Goal: Task Accomplishment & Management: Use online tool/utility

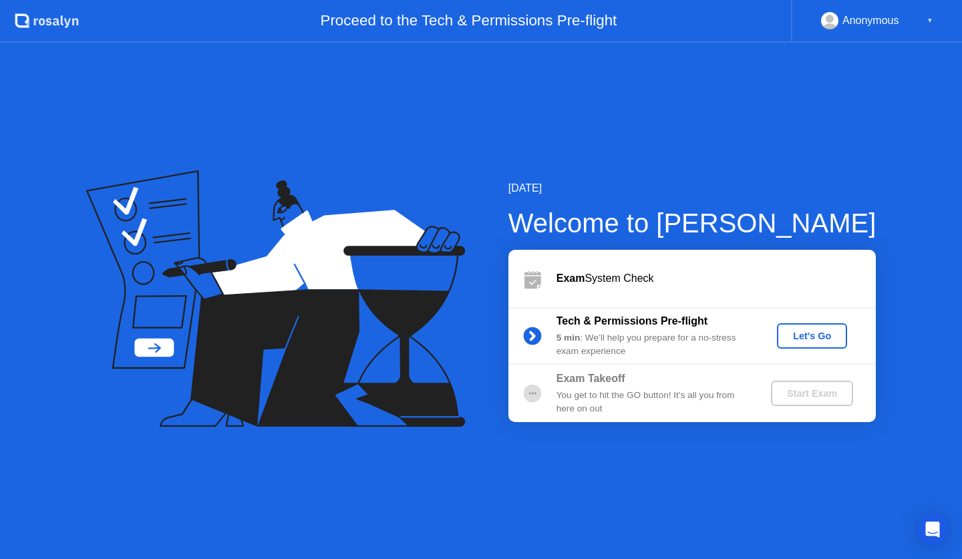
click at [798, 340] on div "Let's Go" at bounding box center [812, 336] width 59 height 11
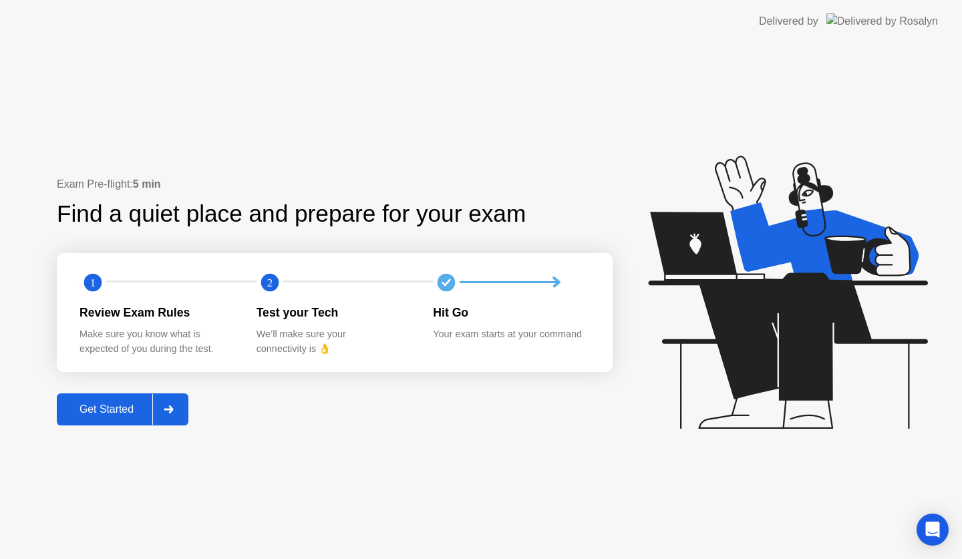
click at [131, 408] on div "Get Started" at bounding box center [107, 410] width 92 height 12
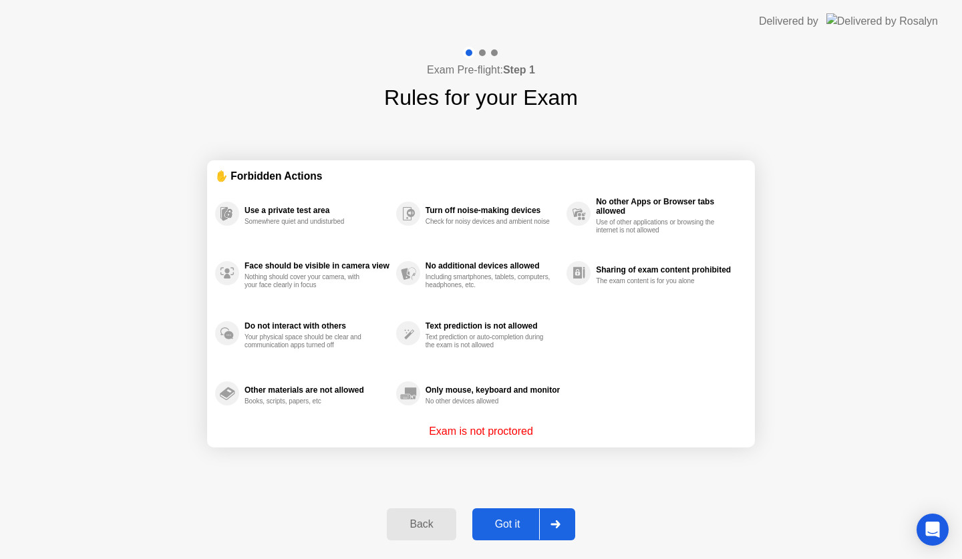
click at [523, 526] on div "Got it" at bounding box center [508, 525] width 63 height 12
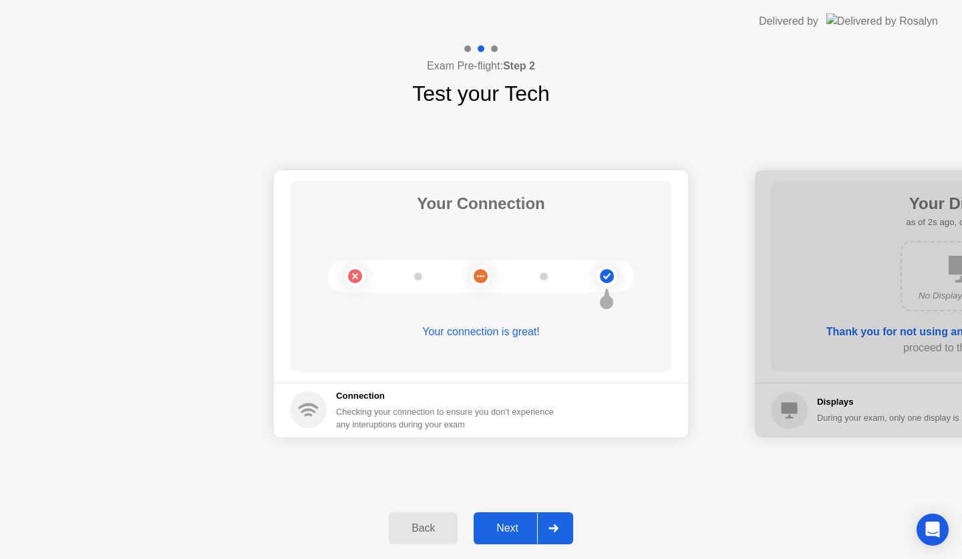
click at [481, 279] on circle at bounding box center [481, 276] width 14 height 14
click at [482, 334] on div "Your connection is great!" at bounding box center [481, 332] width 382 height 16
click at [511, 525] on div "Next" at bounding box center [507, 529] width 59 height 12
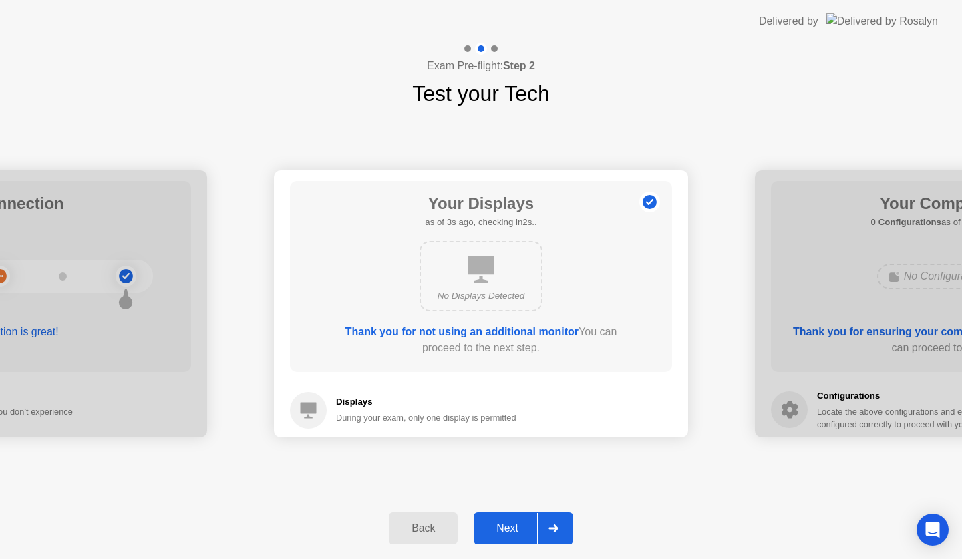
click at [464, 328] on b "Thank you for not using an additional monitor" at bounding box center [462, 331] width 233 height 11
click at [363, 400] on h5 "Displays" at bounding box center [426, 402] width 180 height 13
click at [511, 526] on div "Next" at bounding box center [507, 529] width 59 height 12
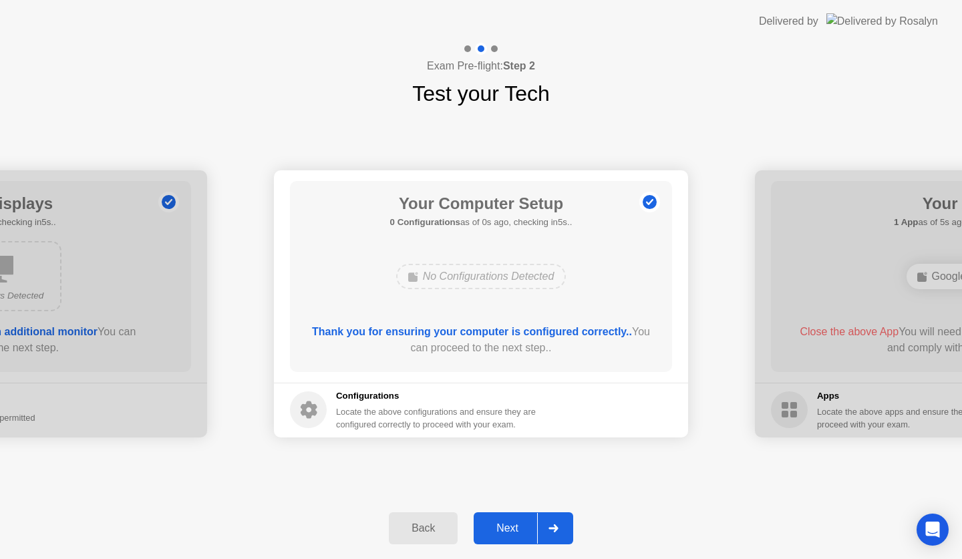
click at [511, 526] on div "Next" at bounding box center [507, 529] width 59 height 12
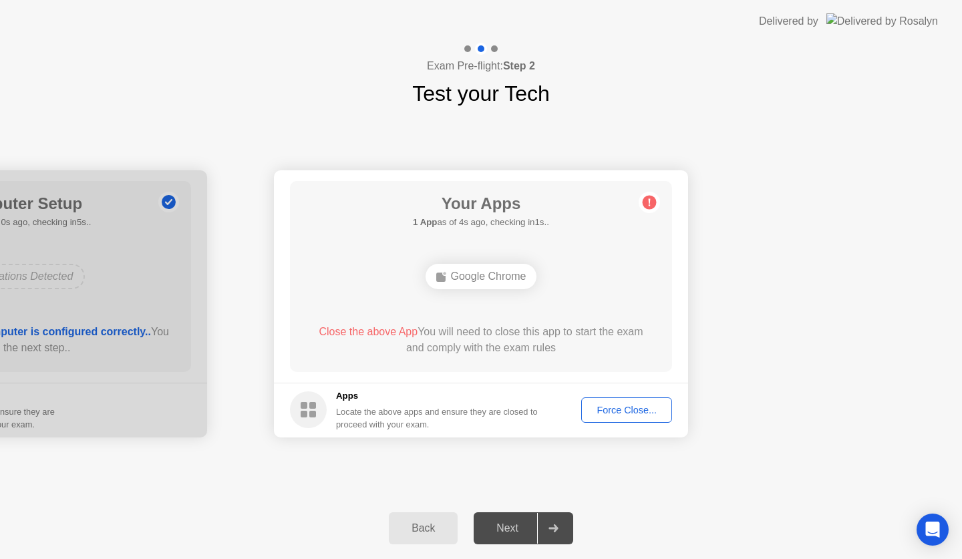
click at [616, 418] on button "Force Close..." at bounding box center [626, 410] width 91 height 25
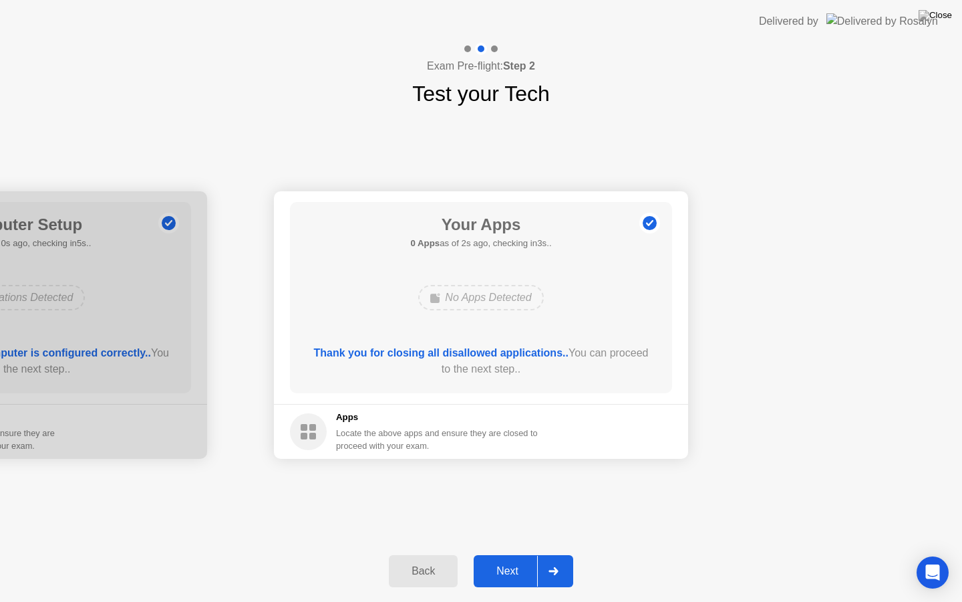
click at [514, 559] on div "Next" at bounding box center [507, 571] width 59 height 12
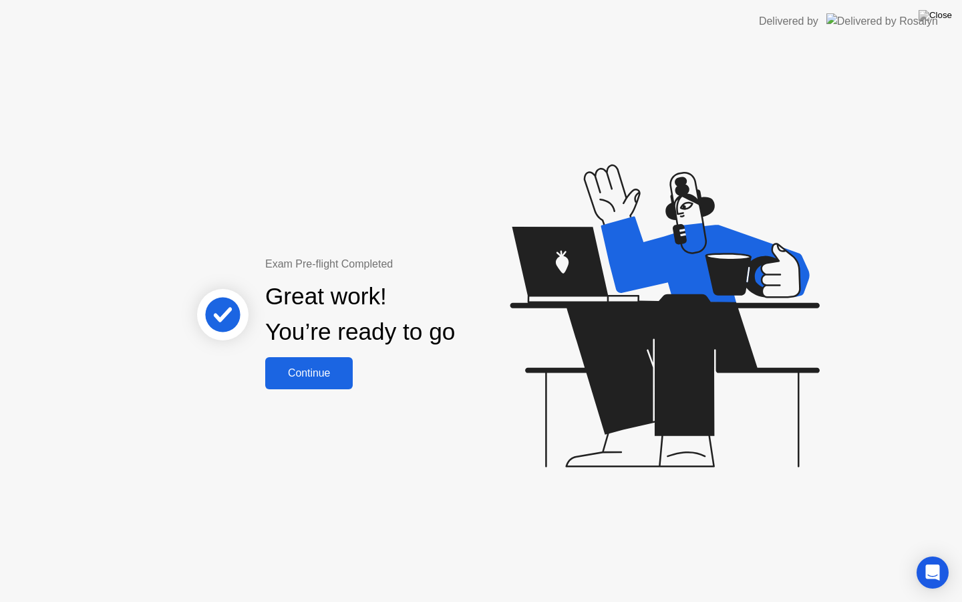
click at [339, 381] on button "Continue" at bounding box center [309, 373] width 88 height 32
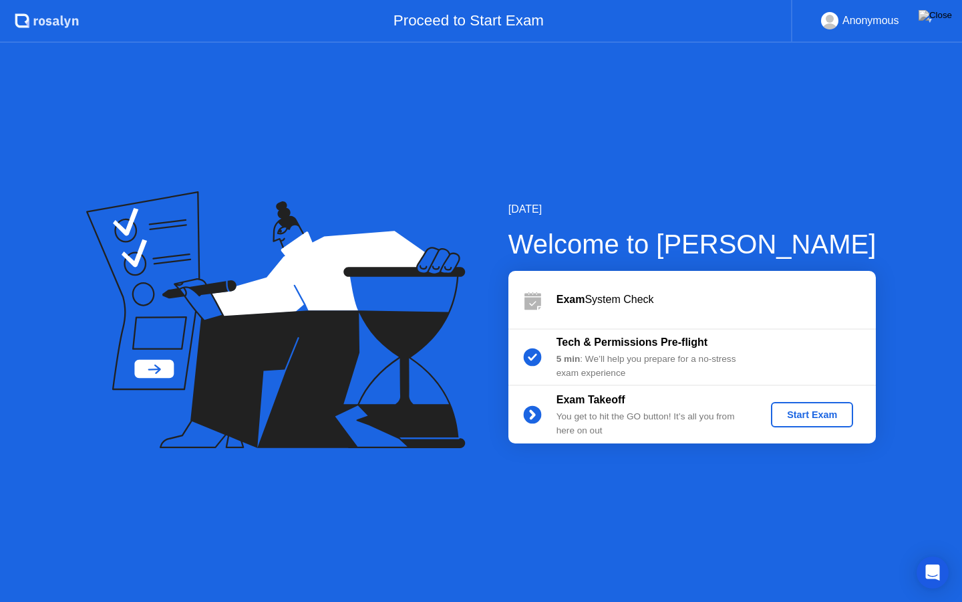
click at [782, 410] on div "Start Exam" at bounding box center [813, 414] width 72 height 11
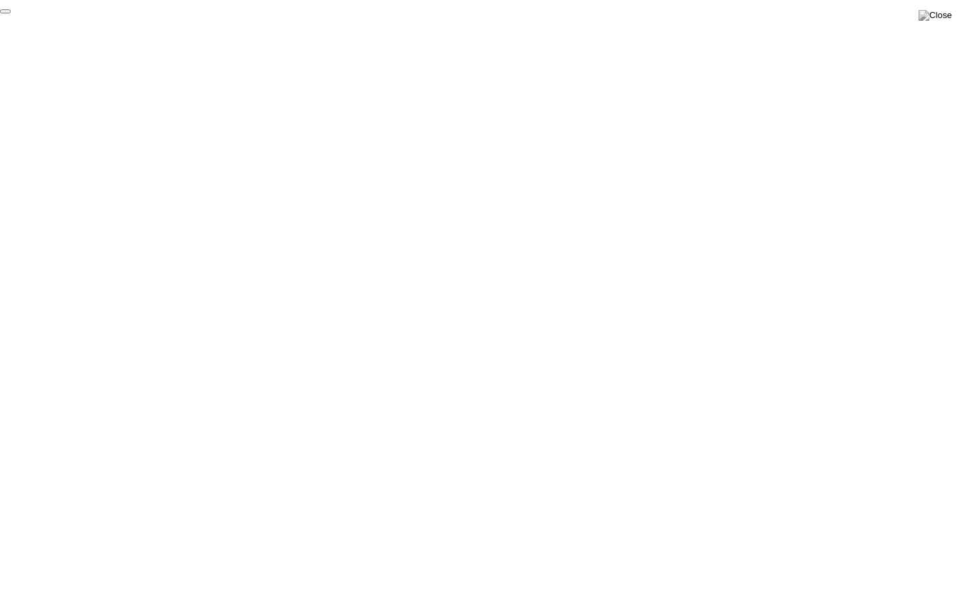
click div "End Proctoring Session"
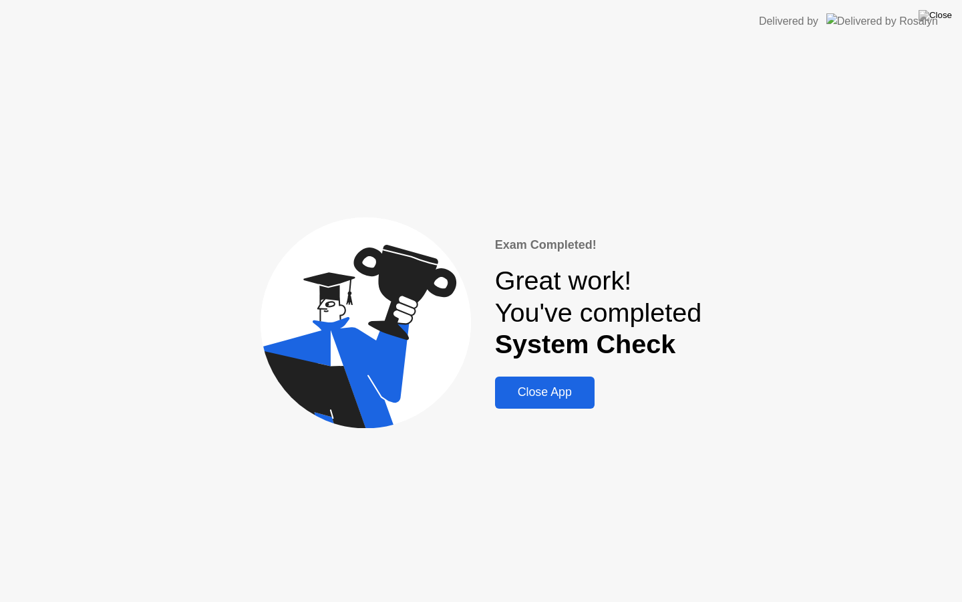
click at [539, 398] on div "Close App" at bounding box center [545, 392] width 92 height 14
